Goal: Task Accomplishment & Management: Complete application form

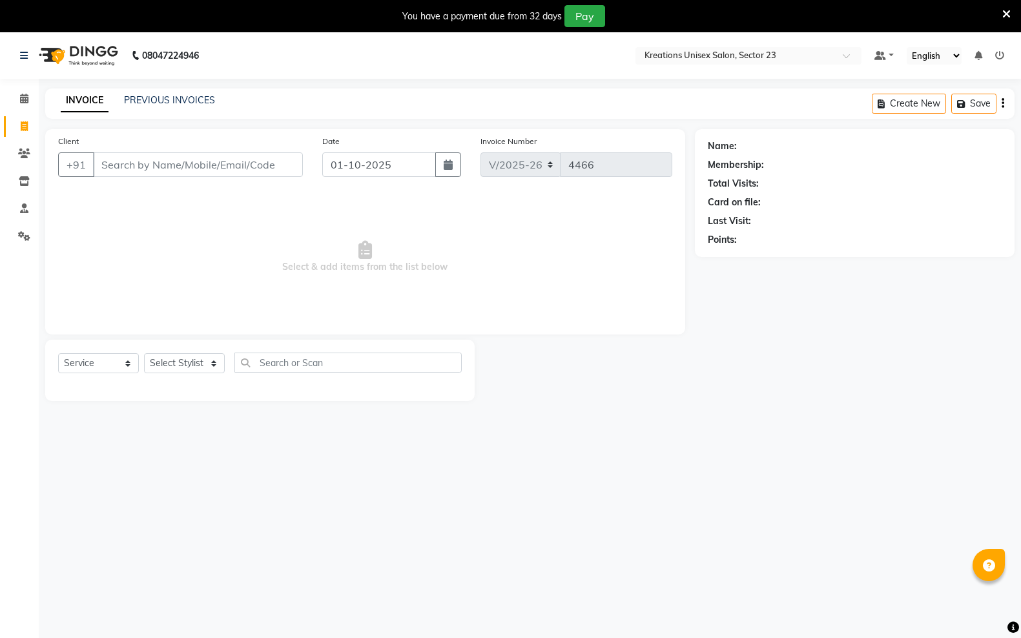
select select "6161"
select select "service"
click at [442, 168] on button "button" at bounding box center [448, 164] width 26 height 25
select select "10"
select select "2025"
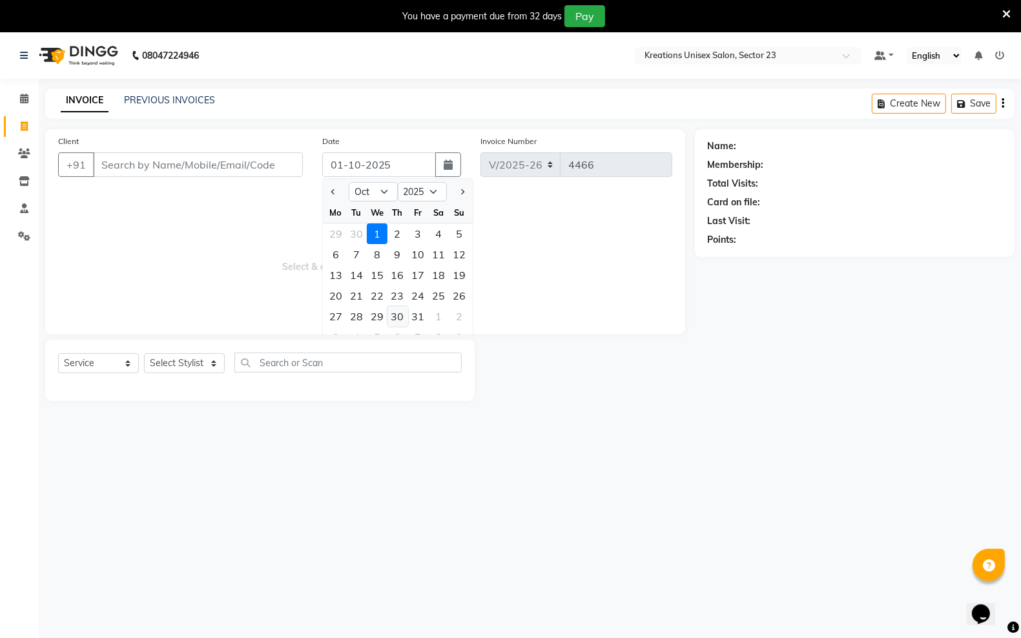
click at [398, 318] on div "30" at bounding box center [397, 316] width 21 height 21
type input "[DATE]"
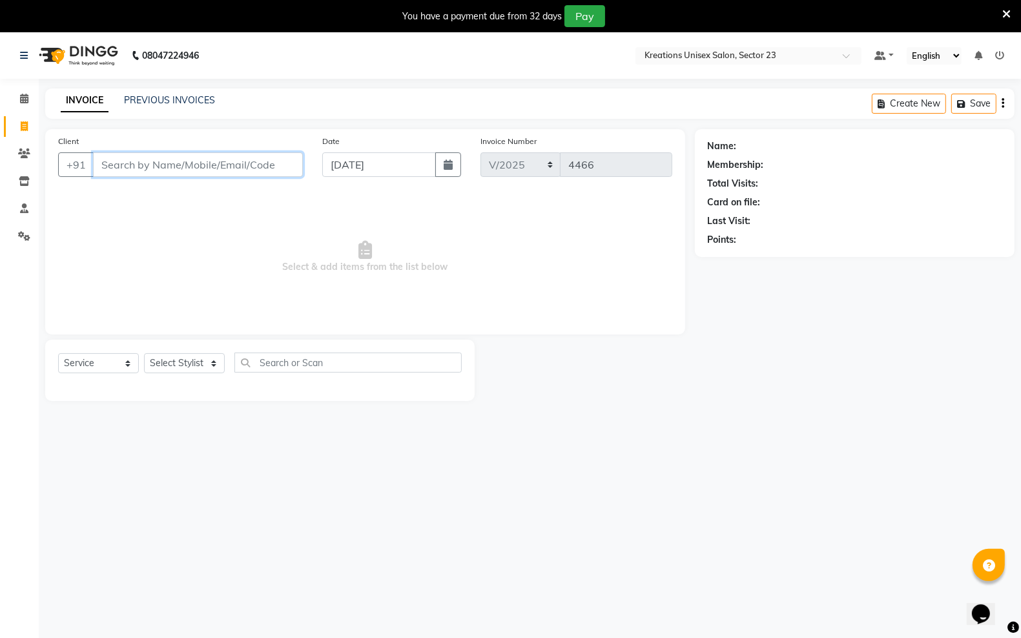
click at [113, 161] on input "Client" at bounding box center [198, 164] width 210 height 25
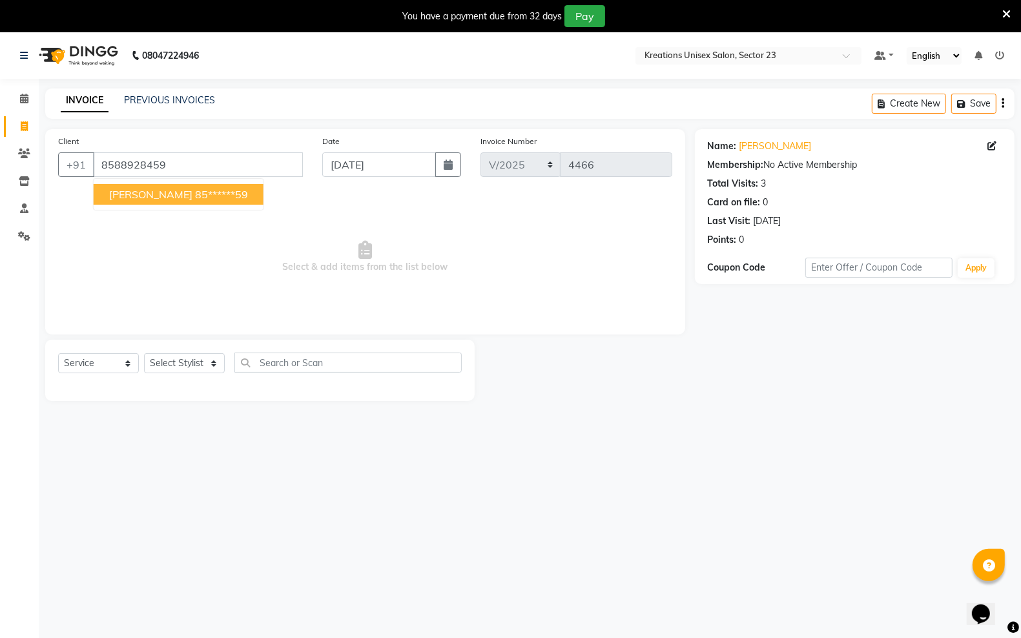
click at [145, 189] on span "[PERSON_NAME]" at bounding box center [150, 194] width 83 height 13
type input "85******59"
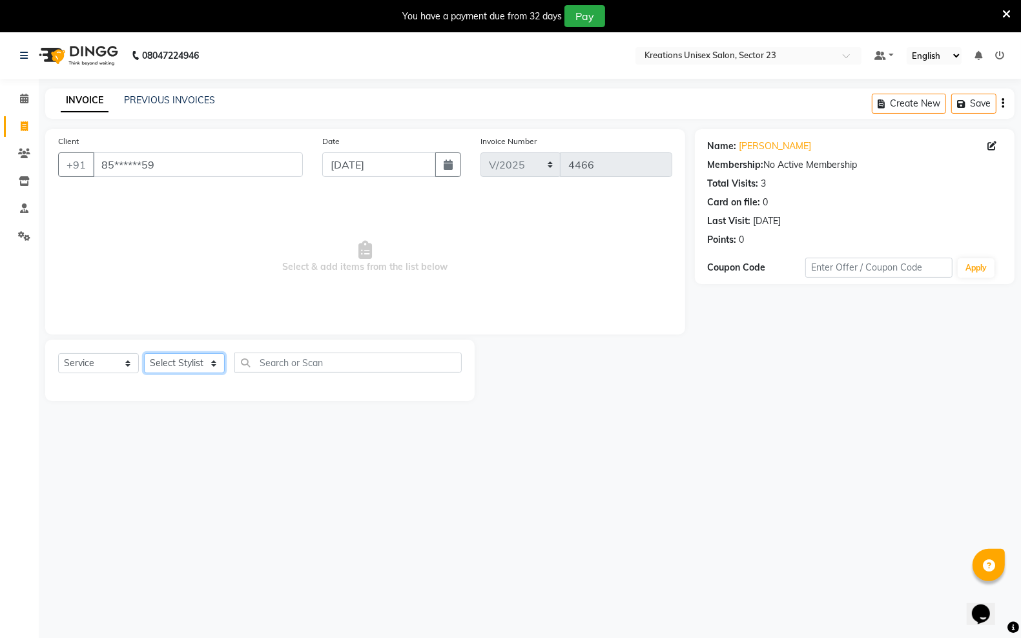
click at [214, 371] on select "Select Stylist [PERSON_NAME] [PERSON_NAME] [PERSON_NAME] [PERSON_NAME] Rohit [P…" at bounding box center [184, 363] width 81 height 20
select select "87944"
click at [144, 353] on select "Select Stylist [PERSON_NAME] [PERSON_NAME] [PERSON_NAME] [PERSON_NAME] Rohit [P…" at bounding box center [184, 363] width 81 height 20
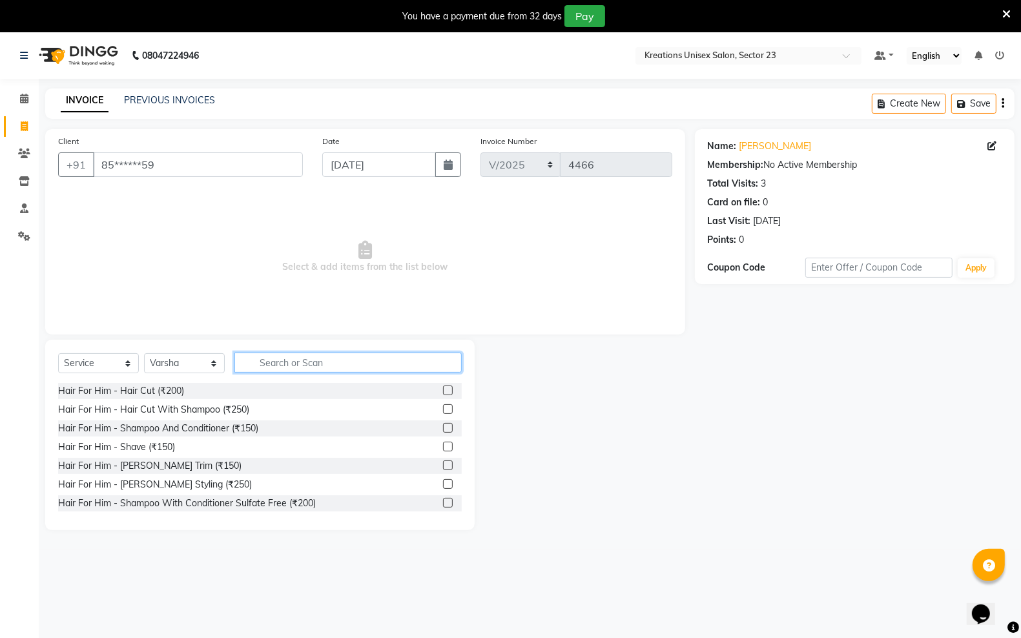
click at [268, 360] on input "text" at bounding box center [347, 362] width 227 height 20
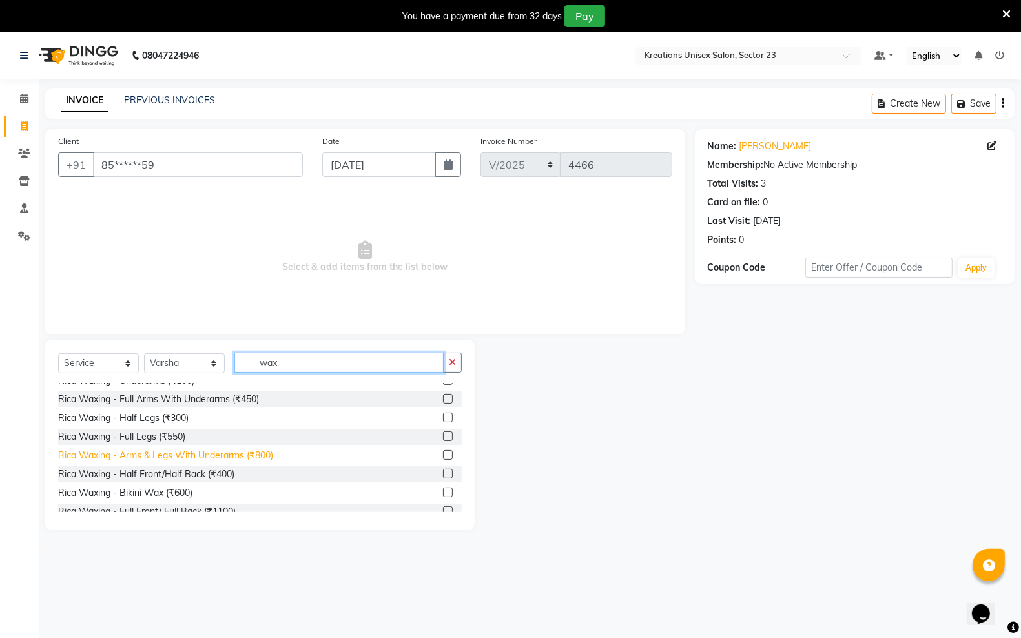
scroll to position [484, 0]
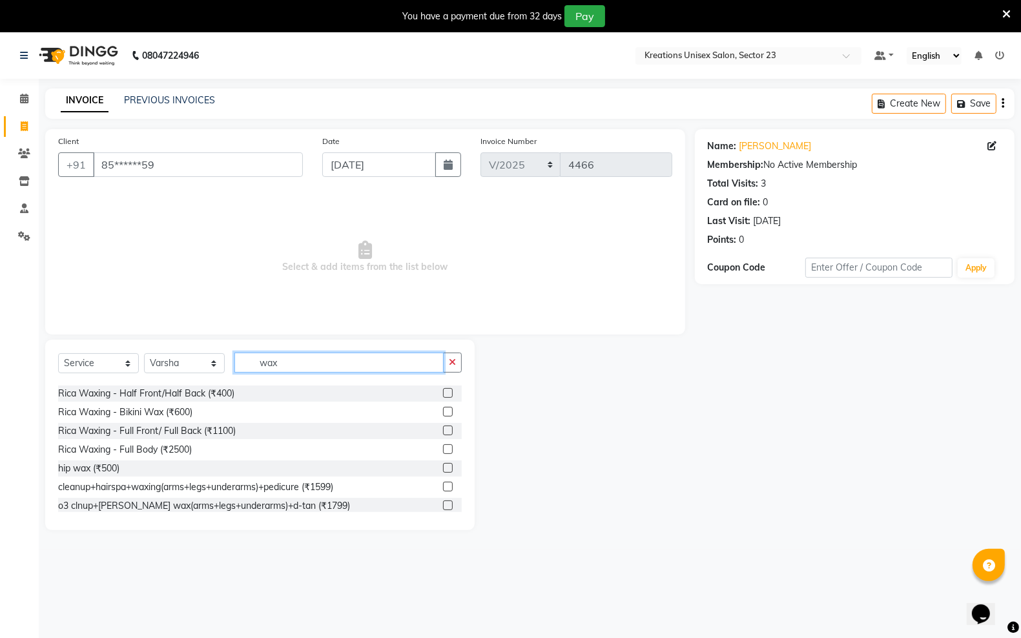
type input "wax"
click at [443, 411] on label at bounding box center [448, 412] width 10 height 10
click at [443, 411] on input "checkbox" at bounding box center [447, 412] width 8 height 8
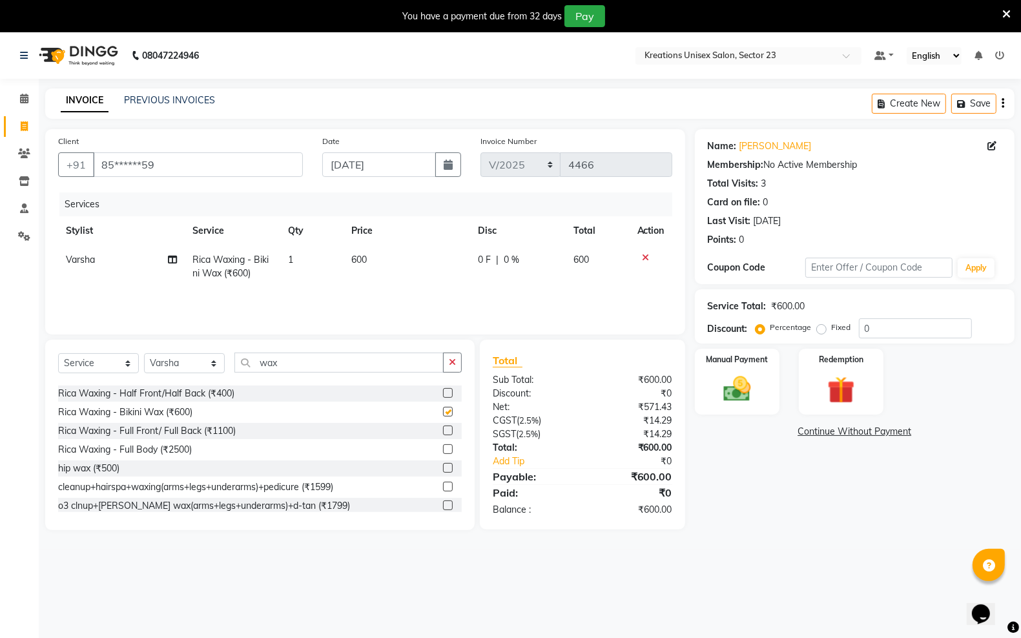
checkbox input "false"
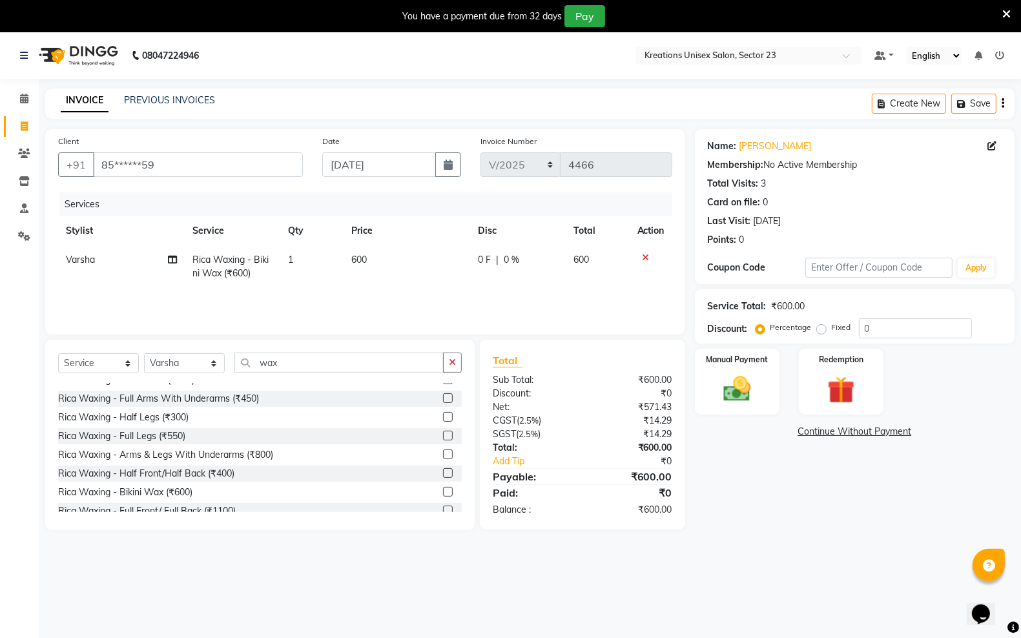
scroll to position [403, 0]
click at [443, 451] on label at bounding box center [448, 455] width 10 height 10
click at [443, 451] on input "checkbox" at bounding box center [447, 455] width 8 height 8
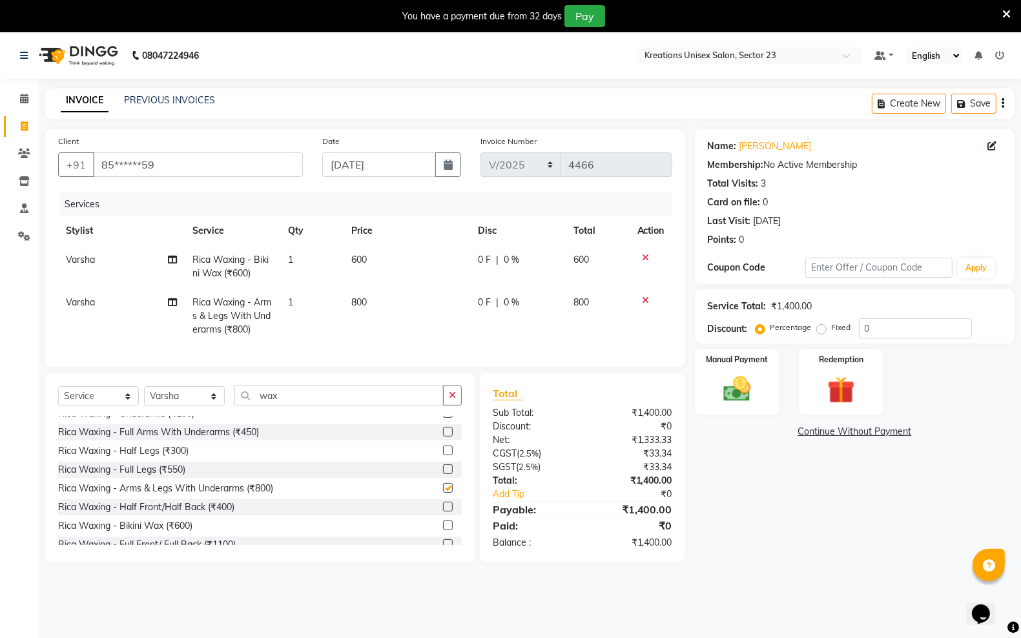
checkbox input "false"
click at [386, 307] on td "800" at bounding box center [406, 316] width 127 height 56
select select "87944"
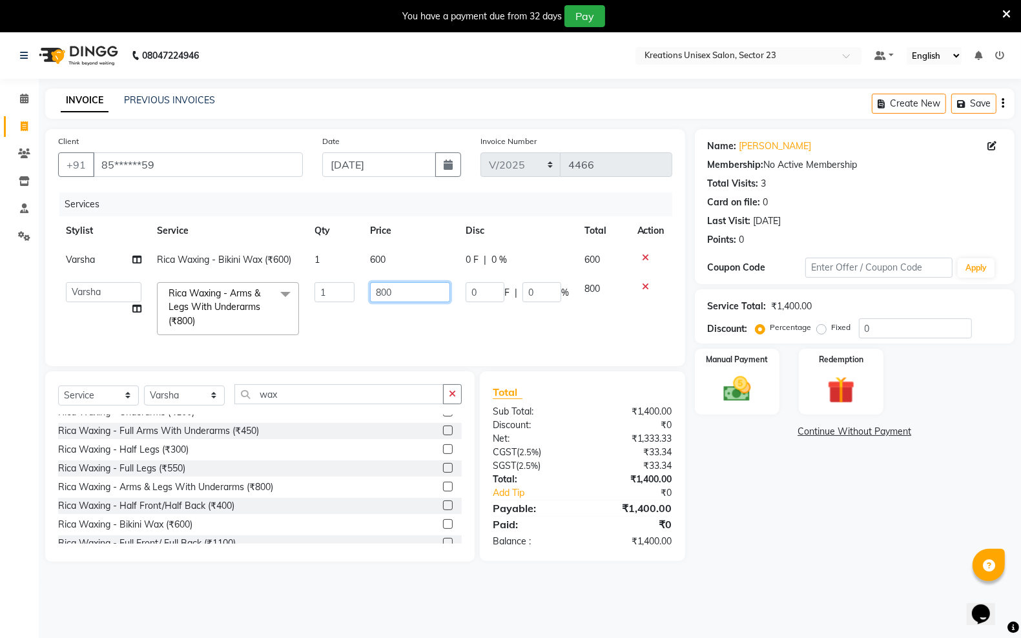
click at [402, 291] on input "800" at bounding box center [410, 292] width 80 height 20
type input "8"
type input "700"
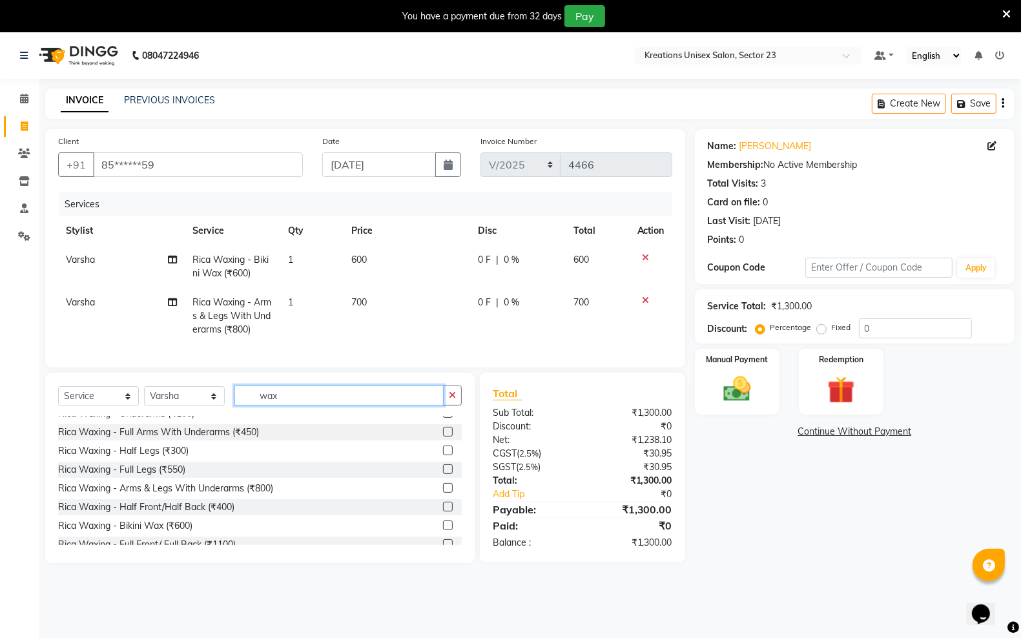
click at [291, 405] on input "wax" at bounding box center [338, 395] width 209 height 20
type input "w"
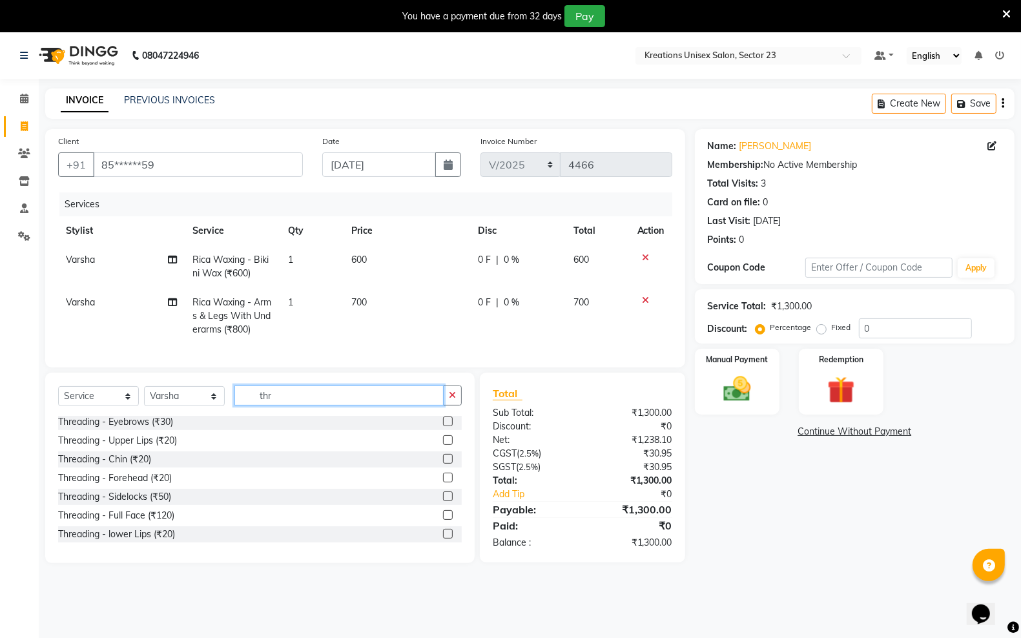
scroll to position [1, 0]
type input "thr"
click at [443, 427] on label at bounding box center [448, 422] width 10 height 10
click at [443, 427] on input "checkbox" at bounding box center [447, 422] width 8 height 8
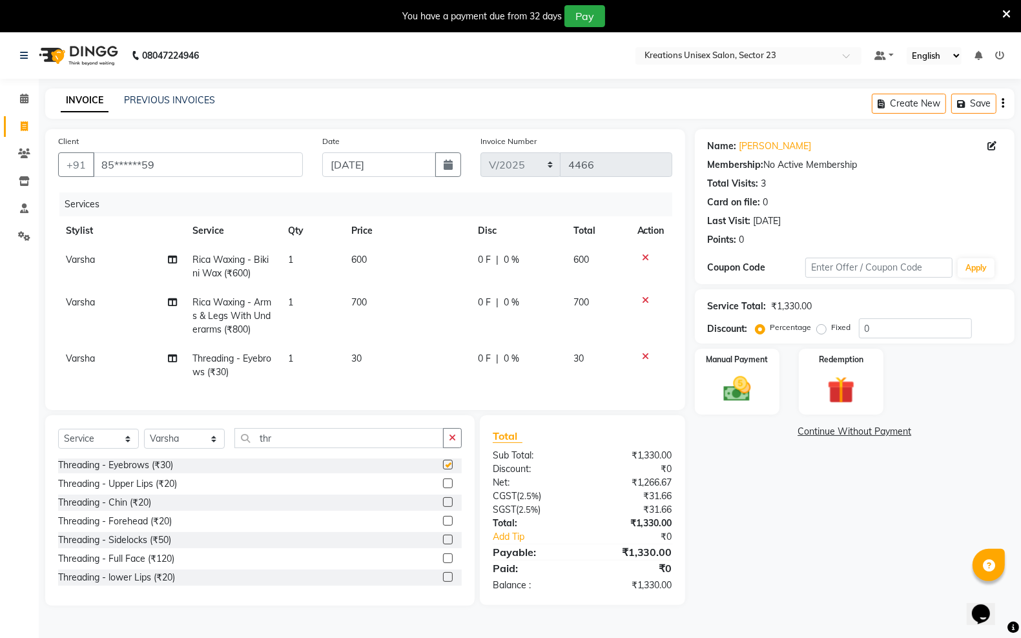
checkbox input "false"
click at [429, 492] on div "Threading - Upper Lips (₹20)" at bounding box center [259, 484] width 403 height 16
click at [443, 488] on label at bounding box center [448, 483] width 10 height 10
click at [443, 488] on input "checkbox" at bounding box center [447, 484] width 8 height 8
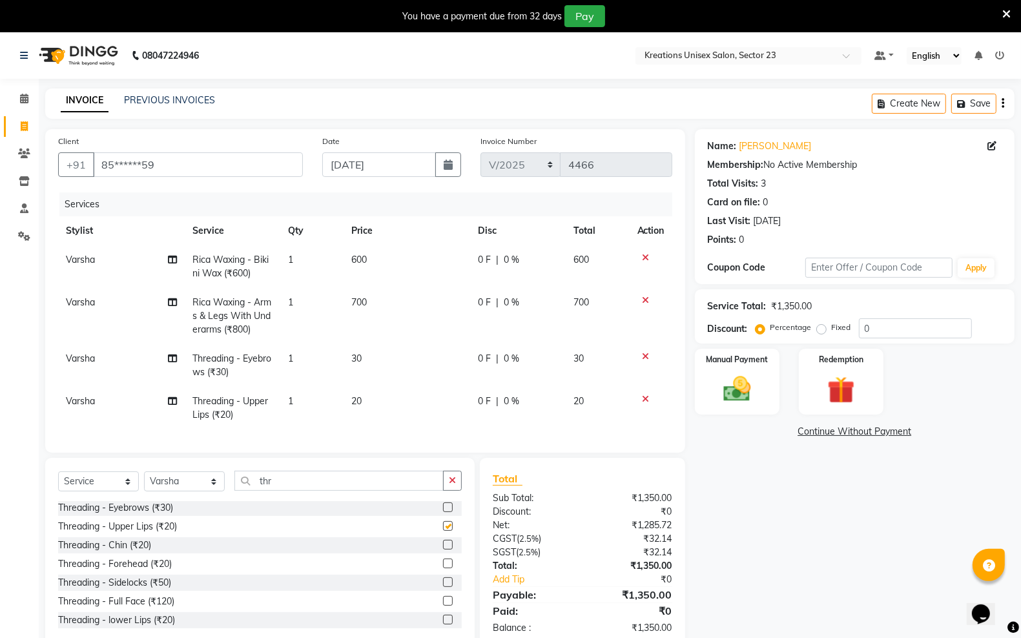
checkbox input "false"
click at [443, 549] on label at bounding box center [448, 545] width 10 height 10
click at [443, 549] on input "checkbox" at bounding box center [447, 545] width 8 height 8
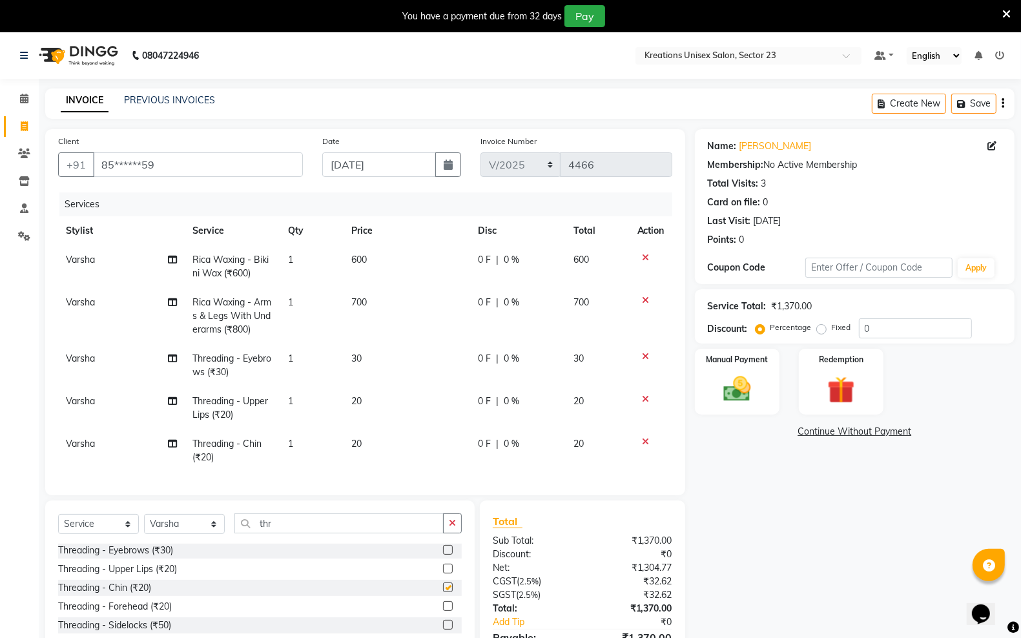
checkbox input "false"
click at [314, 533] on input "thr" at bounding box center [338, 523] width 209 height 20
type input "t"
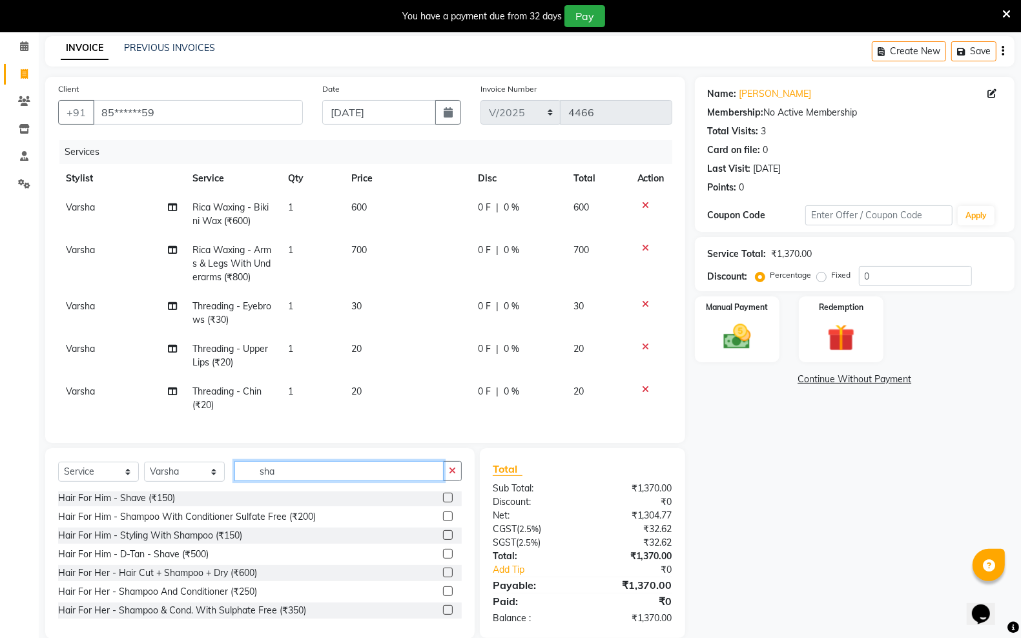
scroll to position [81, 0]
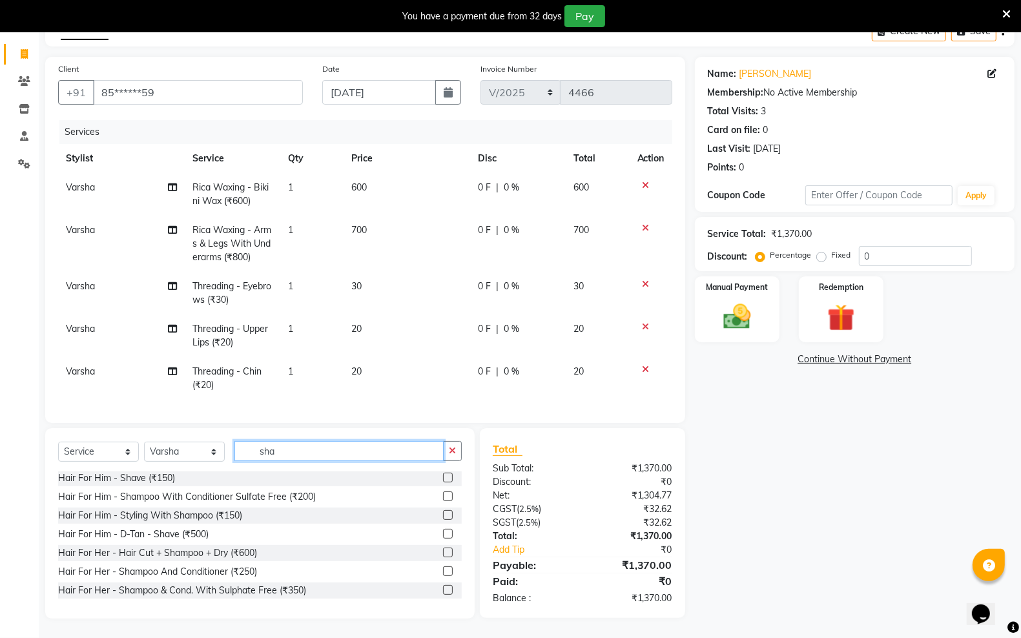
type input "sha"
click at [443, 576] on label at bounding box center [448, 571] width 10 height 10
click at [443, 576] on input "checkbox" at bounding box center [447, 571] width 8 height 8
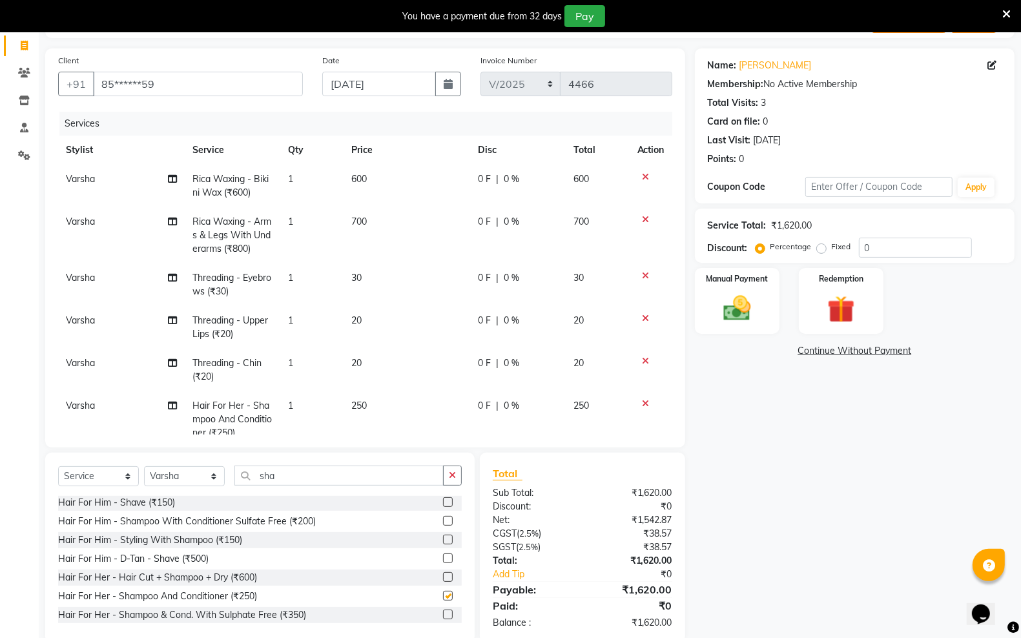
checkbox input "false"
click at [705, 307] on div "Manual Payment" at bounding box center [737, 301] width 88 height 68
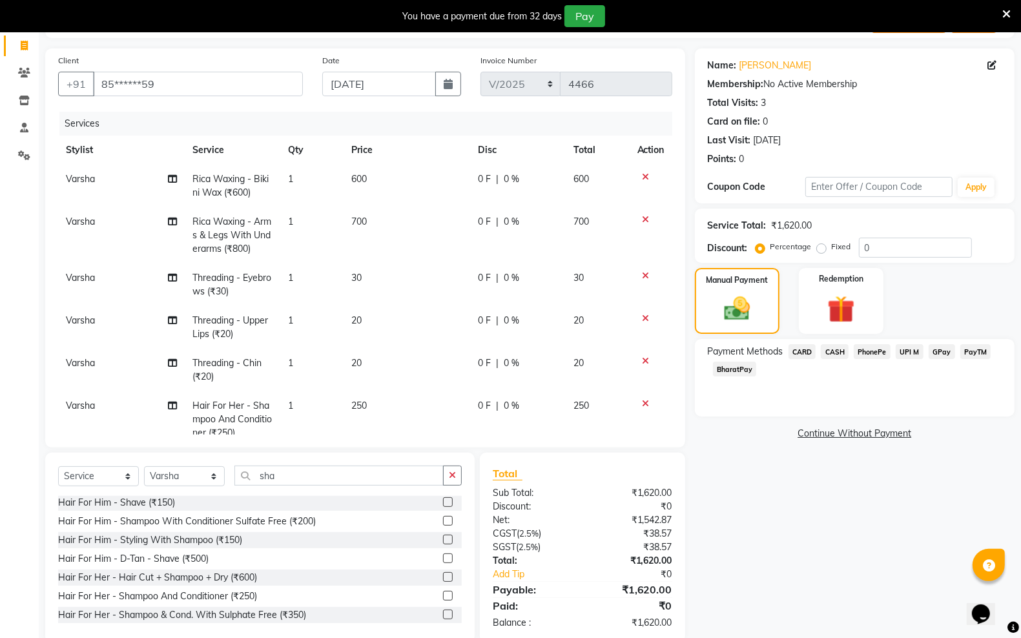
click at [941, 349] on span "GPay" at bounding box center [941, 351] width 26 height 15
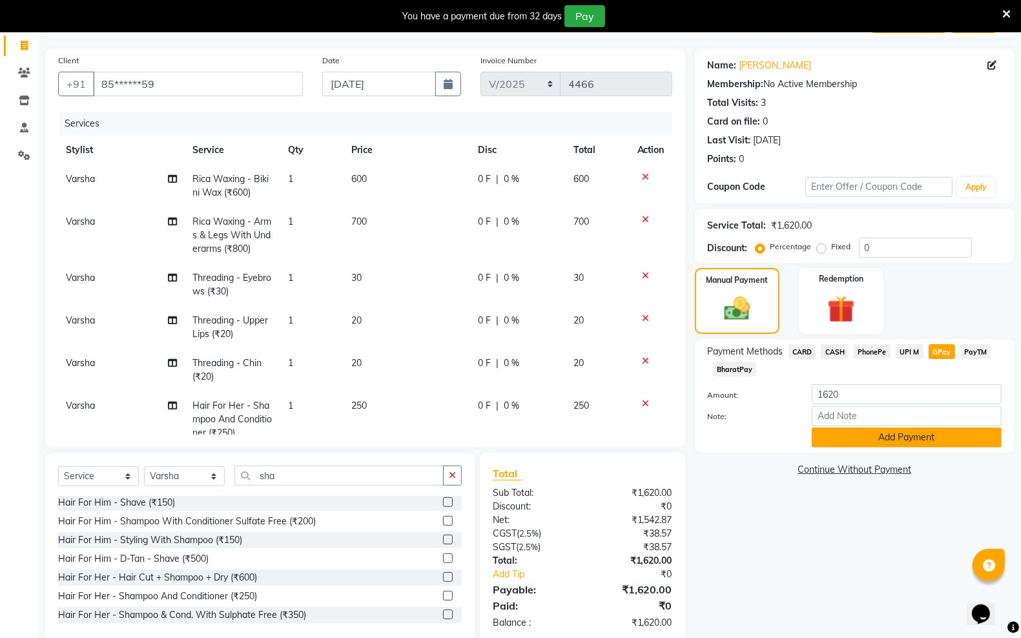
click at [913, 433] on button "Add Payment" at bounding box center [906, 437] width 190 height 20
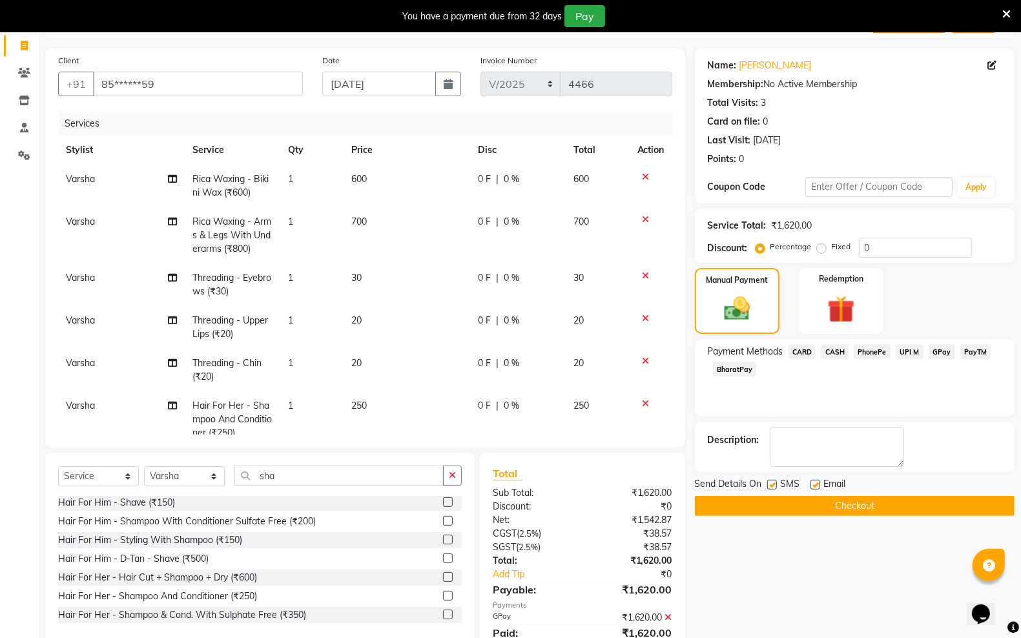
click at [772, 486] on label at bounding box center [772, 485] width 10 height 10
click at [772, 486] on input "checkbox" at bounding box center [771, 485] width 8 height 8
checkbox input "false"
click at [815, 485] on label at bounding box center [815, 485] width 10 height 10
click at [815, 485] on input "checkbox" at bounding box center [814, 485] width 8 height 8
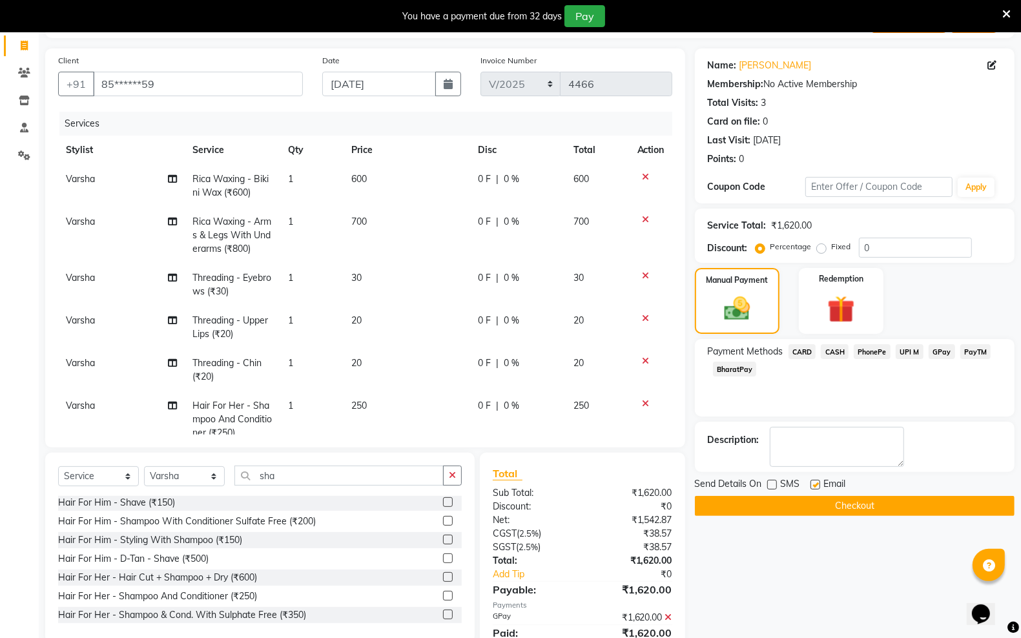
checkbox input "false"
click at [817, 504] on button "Checkout" at bounding box center [855, 506] width 320 height 20
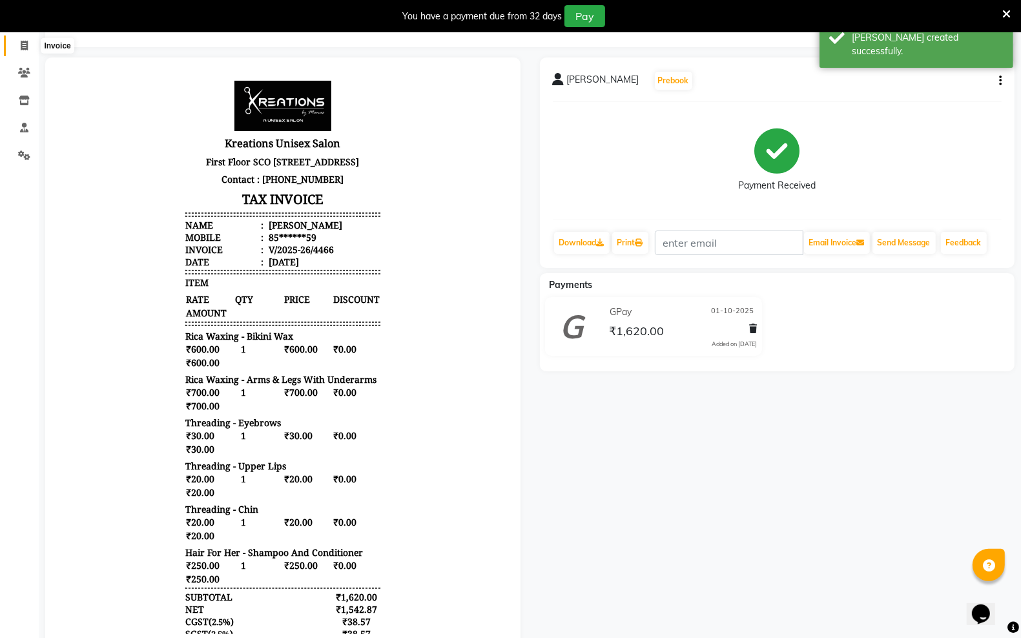
click at [21, 49] on icon at bounding box center [24, 46] width 7 height 10
select select "service"
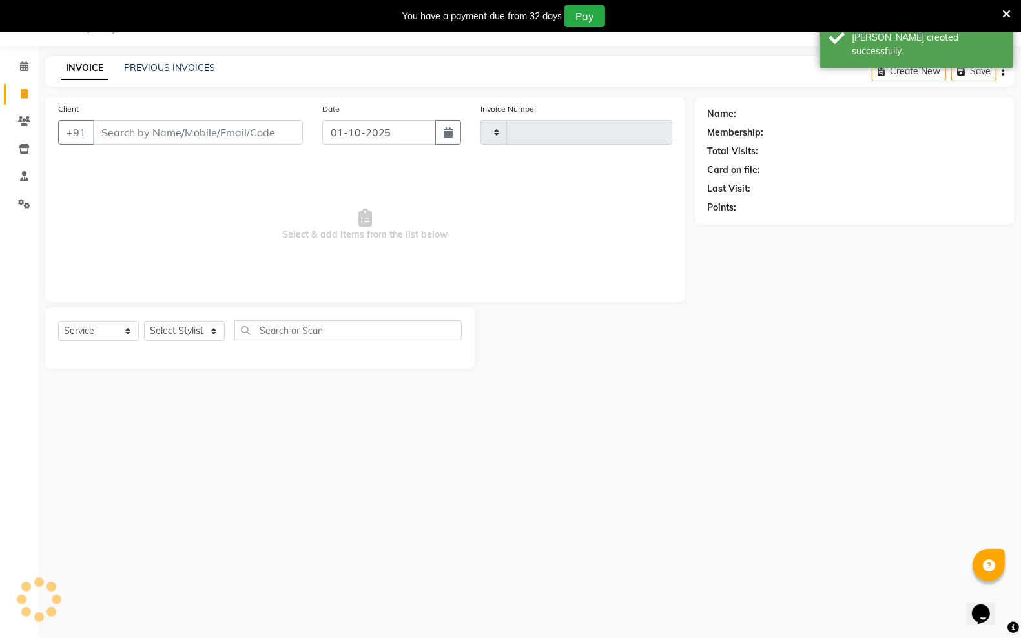
type input "4467"
select select "6161"
click at [112, 136] on input "Client" at bounding box center [198, 132] width 210 height 25
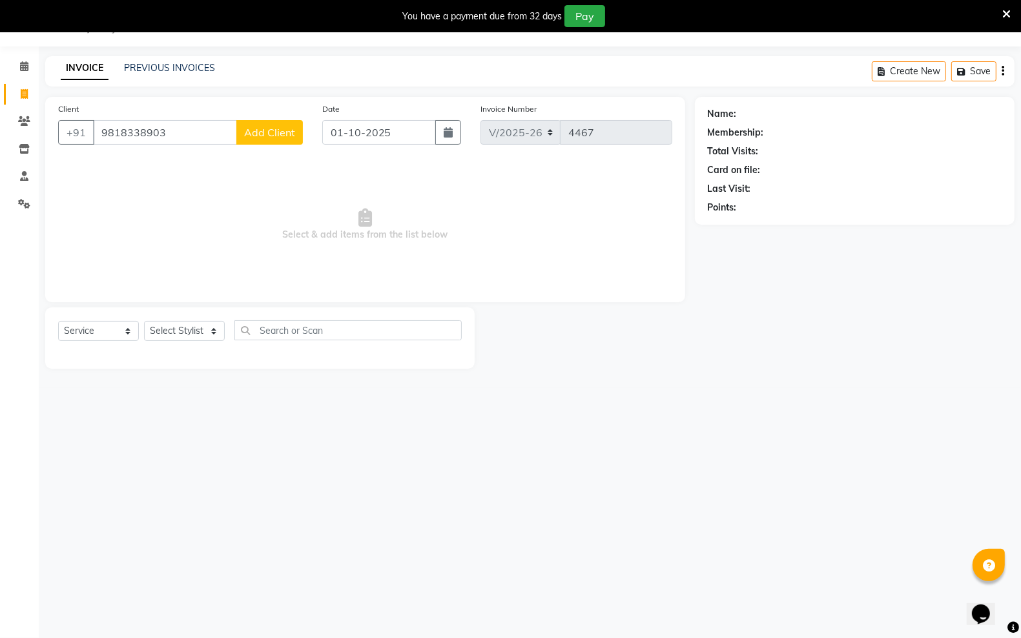
type input "9818338903"
click at [276, 134] on span "Add Client" at bounding box center [269, 132] width 51 height 13
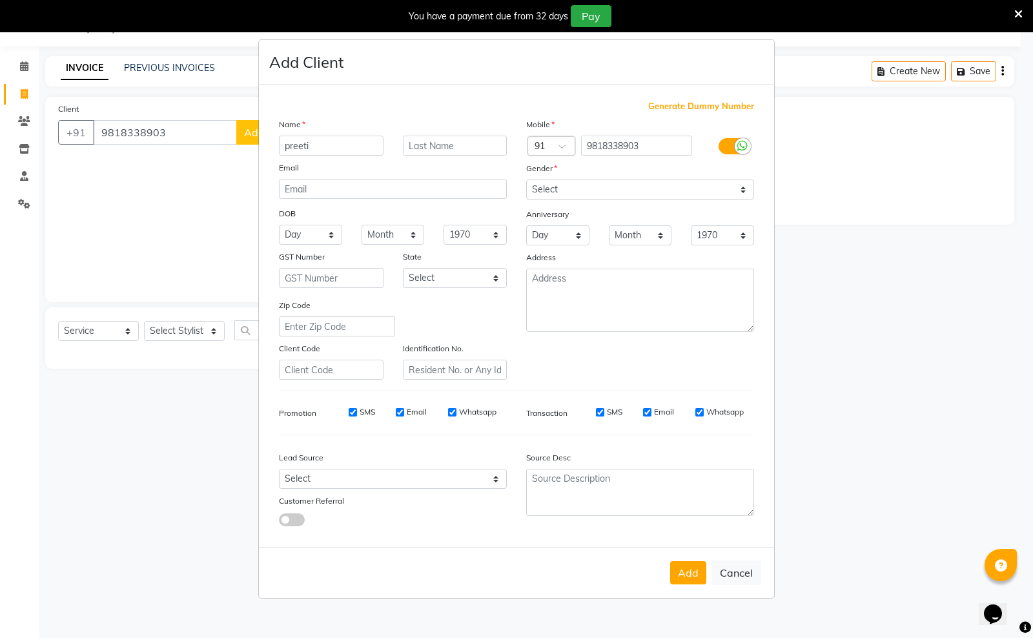
type input "preeti"
click at [736, 192] on select "Select [DEMOGRAPHIC_DATA] [DEMOGRAPHIC_DATA] Other Prefer Not To Say" at bounding box center [640, 189] width 228 height 20
select select "[DEMOGRAPHIC_DATA]"
click at [526, 181] on select "Select [DEMOGRAPHIC_DATA] [DEMOGRAPHIC_DATA] Other Prefer Not To Say" at bounding box center [640, 189] width 228 height 20
click at [672, 566] on button "Add" at bounding box center [688, 572] width 36 height 23
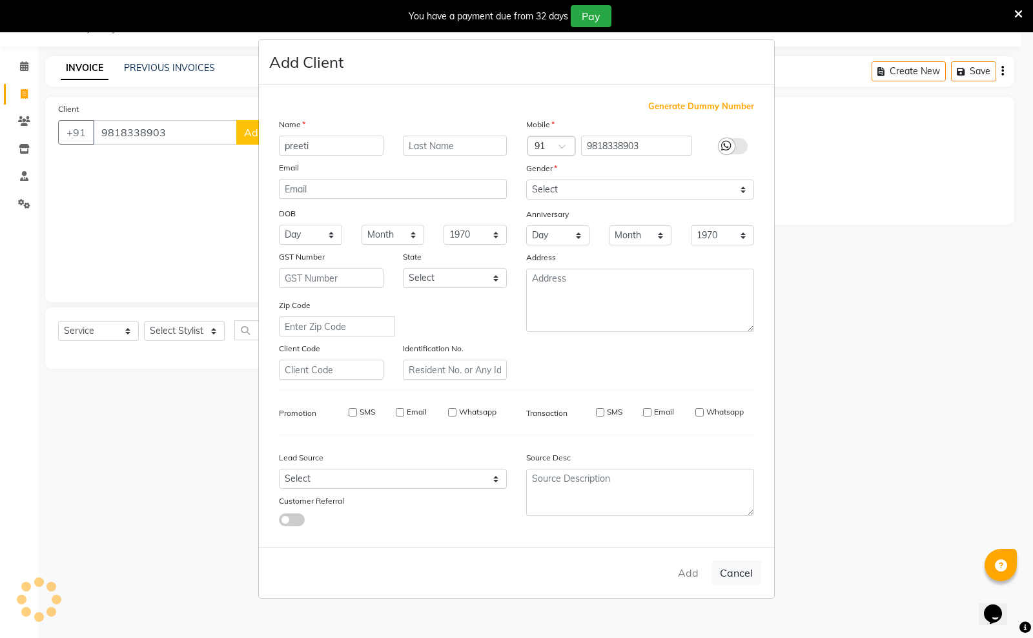
type input "98******03"
select select
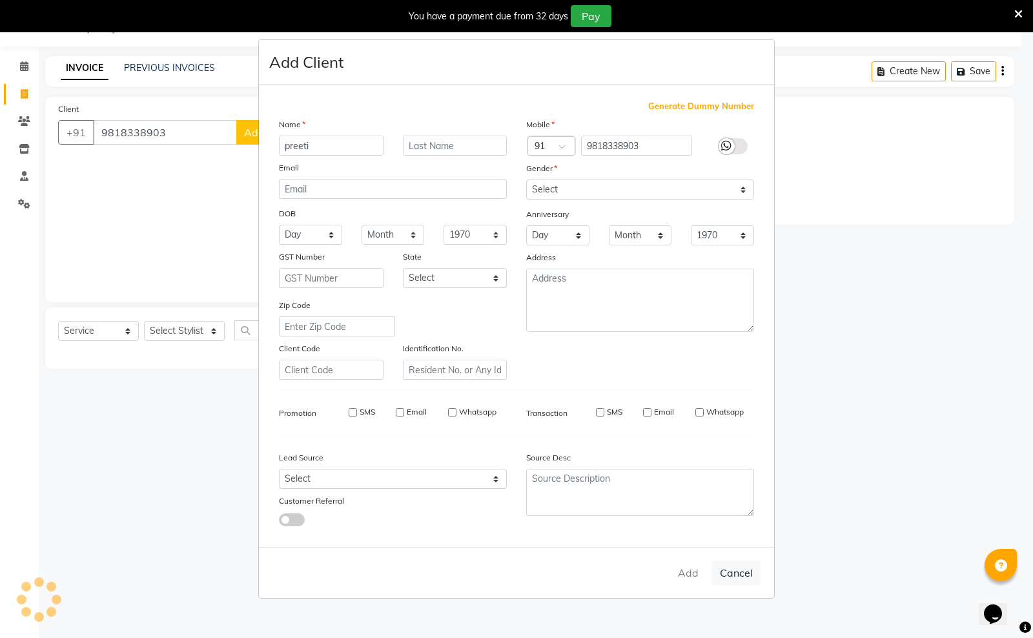
select select
checkbox input "false"
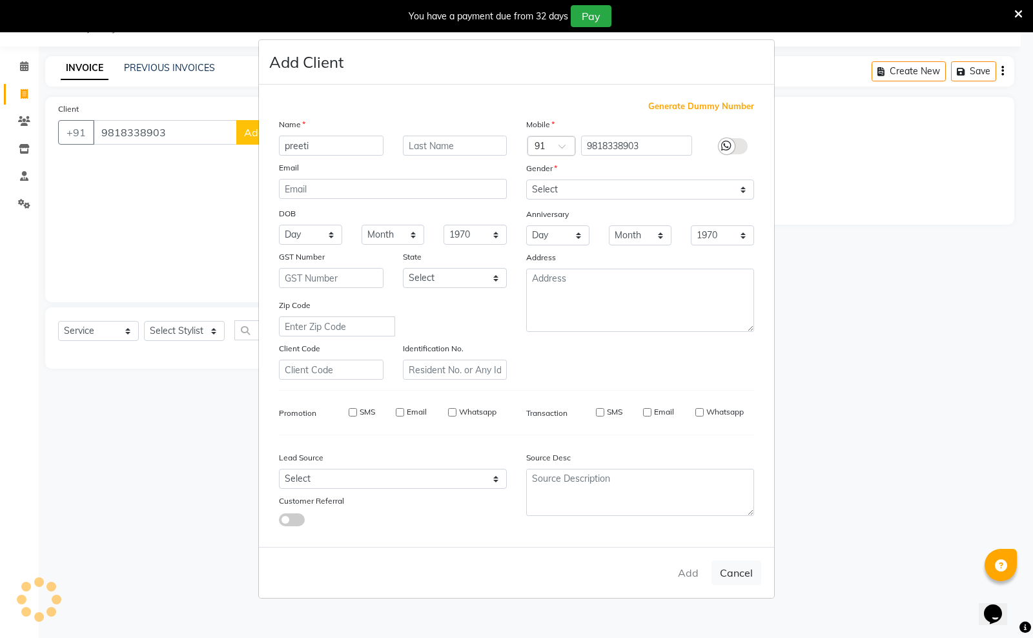
checkbox input "false"
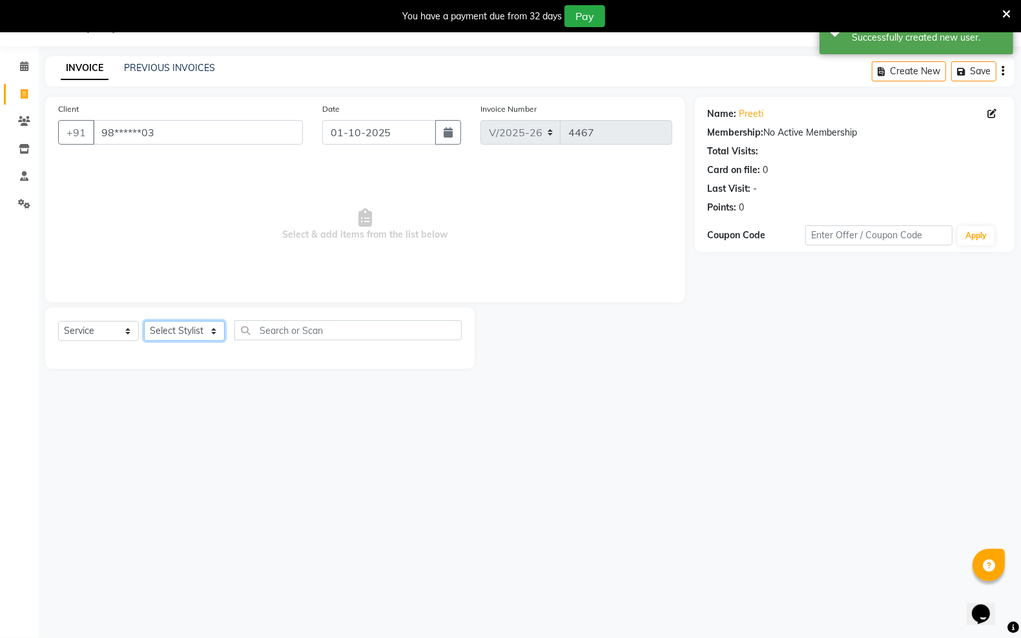
click at [204, 330] on select "Select Stylist [PERSON_NAME] [PERSON_NAME] [PERSON_NAME] [PERSON_NAME] Rohit [P…" at bounding box center [184, 331] width 81 height 20
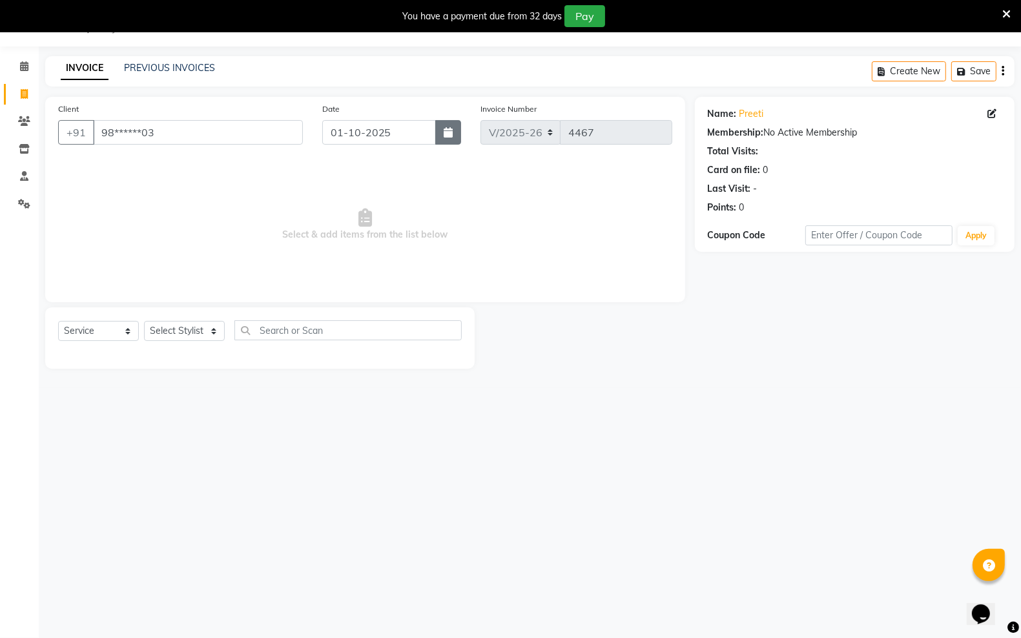
click at [449, 134] on icon "button" at bounding box center [448, 132] width 9 height 10
select select "10"
select select "2025"
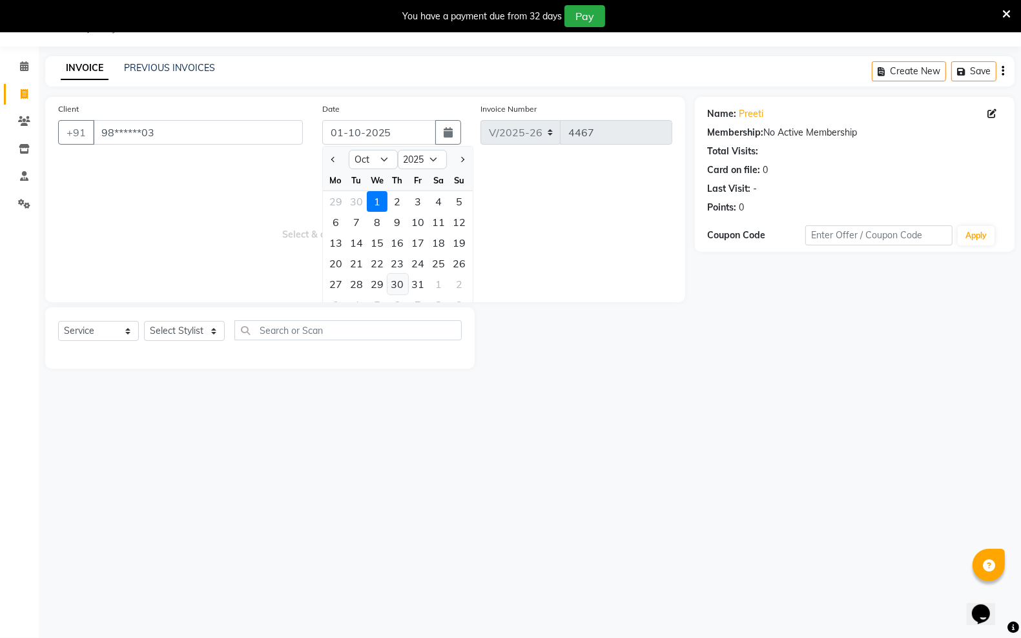
click at [399, 287] on div "30" at bounding box center [397, 284] width 21 height 21
type input "[DATE]"
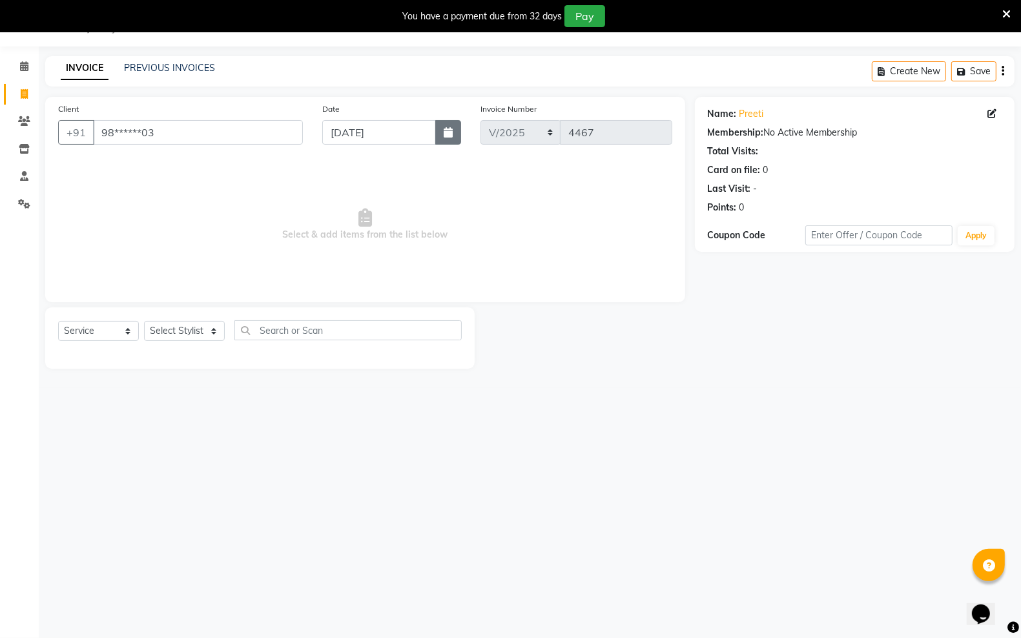
click at [449, 139] on button "button" at bounding box center [448, 132] width 26 height 25
select select "10"
select select "2025"
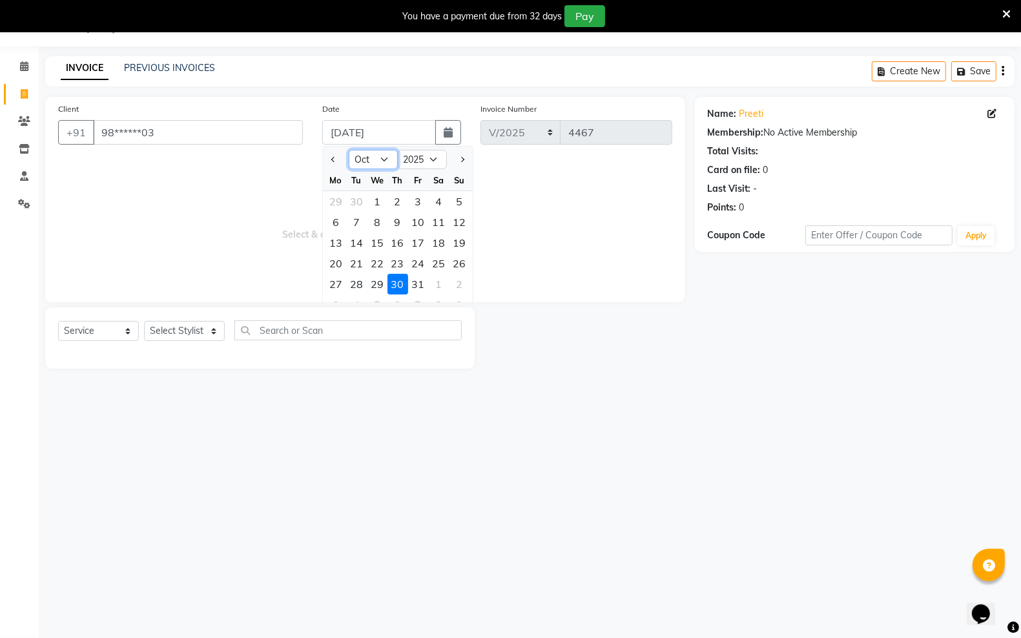
click at [385, 161] on select "Jan Feb Mar Apr May Jun [DATE] Aug Sep Oct Nov Dec" at bounding box center [373, 159] width 49 height 19
select select "9"
click at [349, 150] on select "Jan Feb Mar Apr May Jun [DATE] Aug Sep Oct Nov Dec" at bounding box center [373, 159] width 49 height 19
click at [353, 291] on div "30" at bounding box center [356, 284] width 21 height 21
type input "[DATE]"
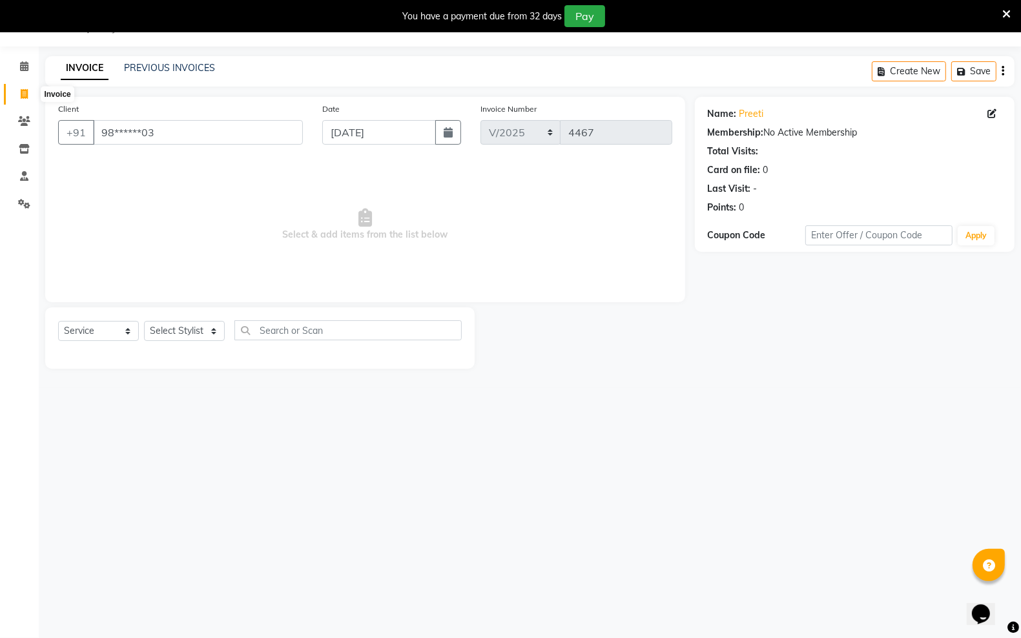
click at [21, 94] on icon at bounding box center [24, 94] width 7 height 10
select select "service"
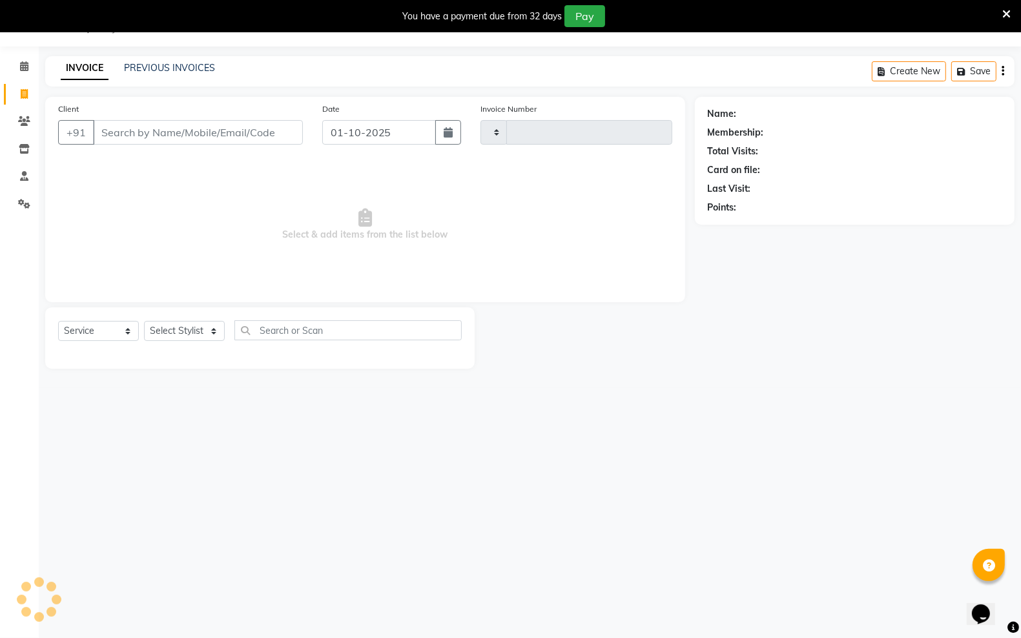
type input "4467"
select select "6161"
click at [153, 65] on link "PREVIOUS INVOICES" at bounding box center [169, 68] width 91 height 12
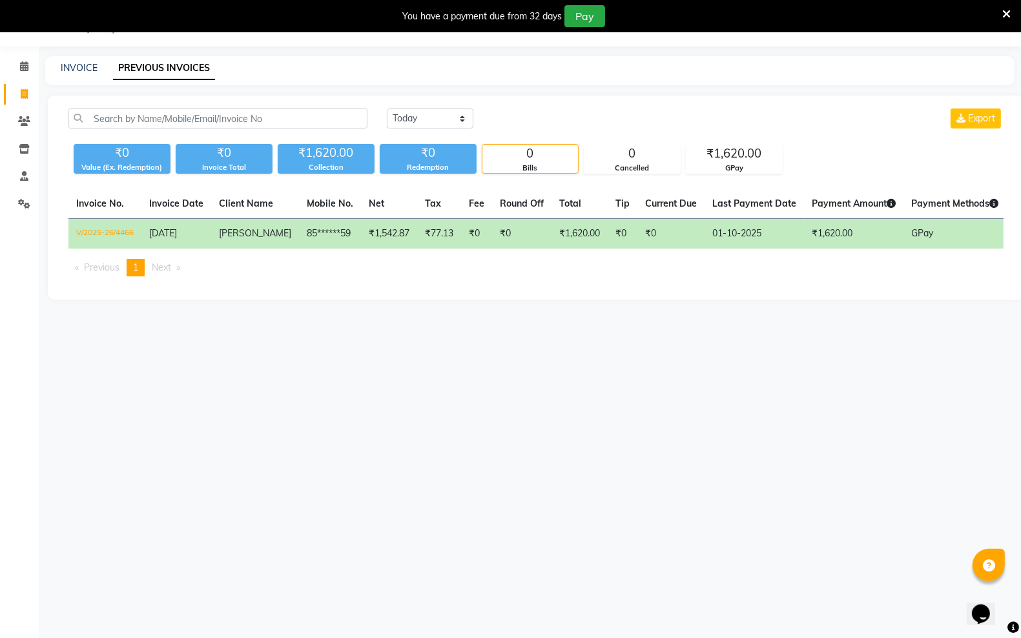
drag, startPoint x: 707, startPoint y: 234, endPoint x: 587, endPoint y: 313, distance: 143.1
click at [599, 376] on div "08047224946 Select Location × Kreations Unisex Salon, Sector 23 Default Panel M…" at bounding box center [510, 319] width 1021 height 638
click at [586, 236] on td "₹1,620.00" at bounding box center [579, 234] width 56 height 30
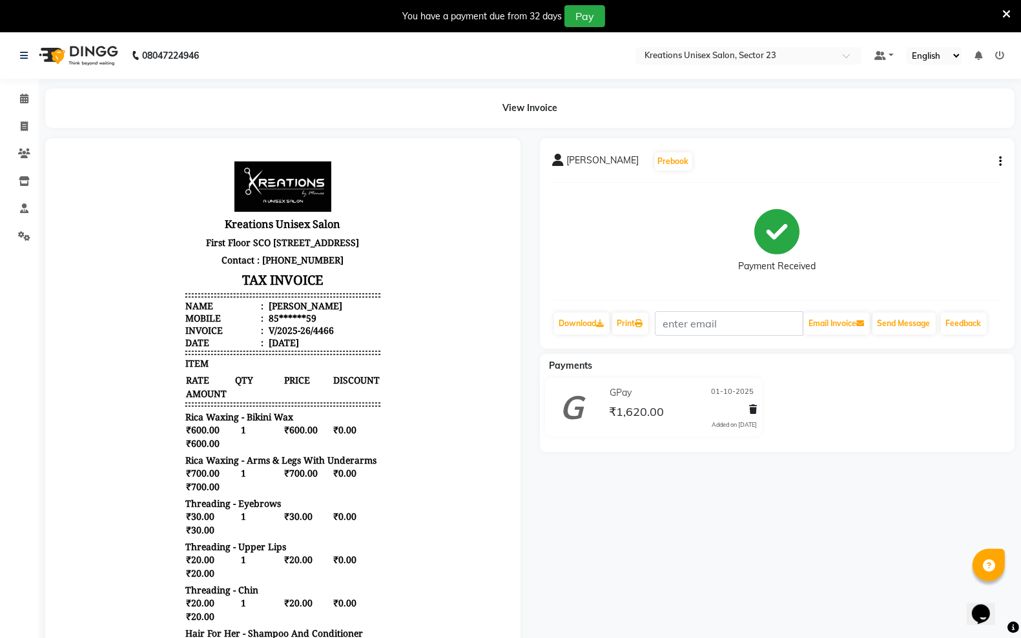
click at [999, 161] on icon "button" at bounding box center [1000, 161] width 3 height 1
drag, startPoint x: 990, startPoint y: 170, endPoint x: 511, endPoint y: 301, distance: 496.0
click at [511, 301] on div at bounding box center [282, 488] width 475 height 700
click at [1005, 157] on div "aaditya Prebook Payment Received Download Print Email Invoice Send Message Feed…" at bounding box center [777, 243] width 475 height 210
click at [999, 161] on icon "button" at bounding box center [1000, 161] width 3 height 1
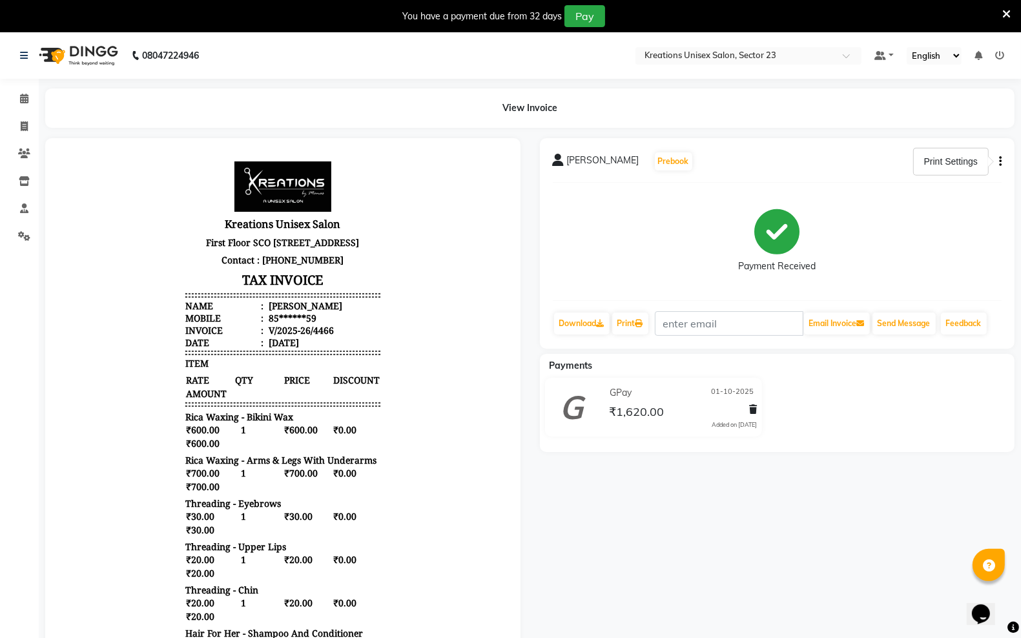
drag, startPoint x: 897, startPoint y: 233, endPoint x: 932, endPoint y: 485, distance: 254.1
click at [925, 468] on div "aaditya Prebook Payment Received Download Print Email Invoice Send Message Feed…" at bounding box center [777, 488] width 495 height 700
click at [1005, 163] on div "aaditya Prebook Payment Received Download Print Email Invoice Send Message Feed…" at bounding box center [777, 243] width 475 height 210
click at [1001, 161] on icon "button" at bounding box center [1000, 161] width 3 height 1
drag, startPoint x: 988, startPoint y: 273, endPoint x: 954, endPoint y: 231, distance: 54.1
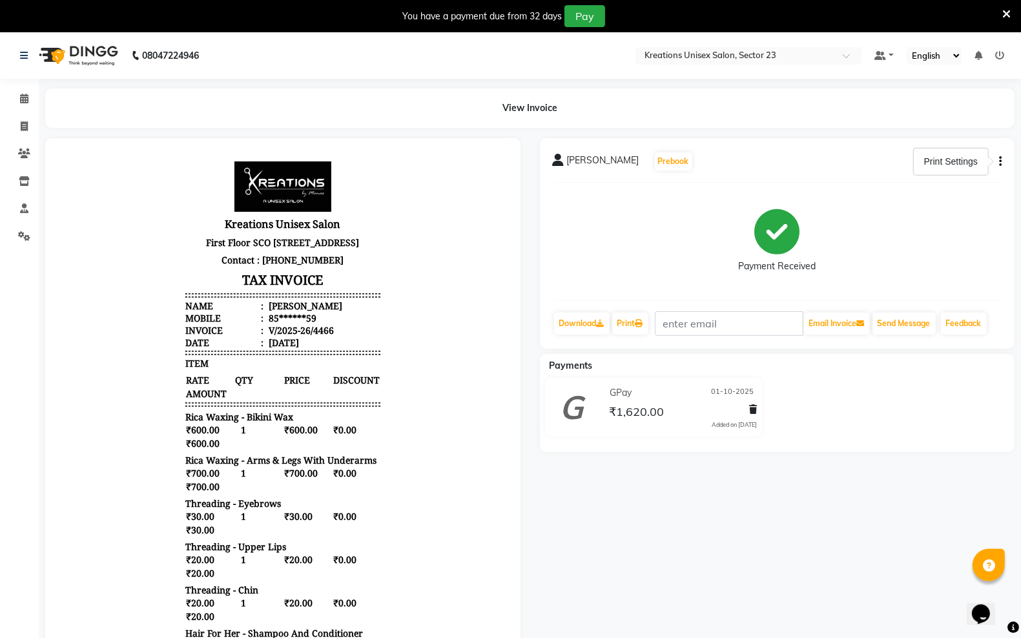
drag, startPoint x: 954, startPoint y: 231, endPoint x: 992, endPoint y: 172, distance: 70.0
drag, startPoint x: 992, startPoint y: 172, endPoint x: 600, endPoint y: 249, distance: 398.6
click at [600, 249] on div "Payment Received" at bounding box center [777, 241] width 449 height 97
